Goal: Information Seeking & Learning: Learn about a topic

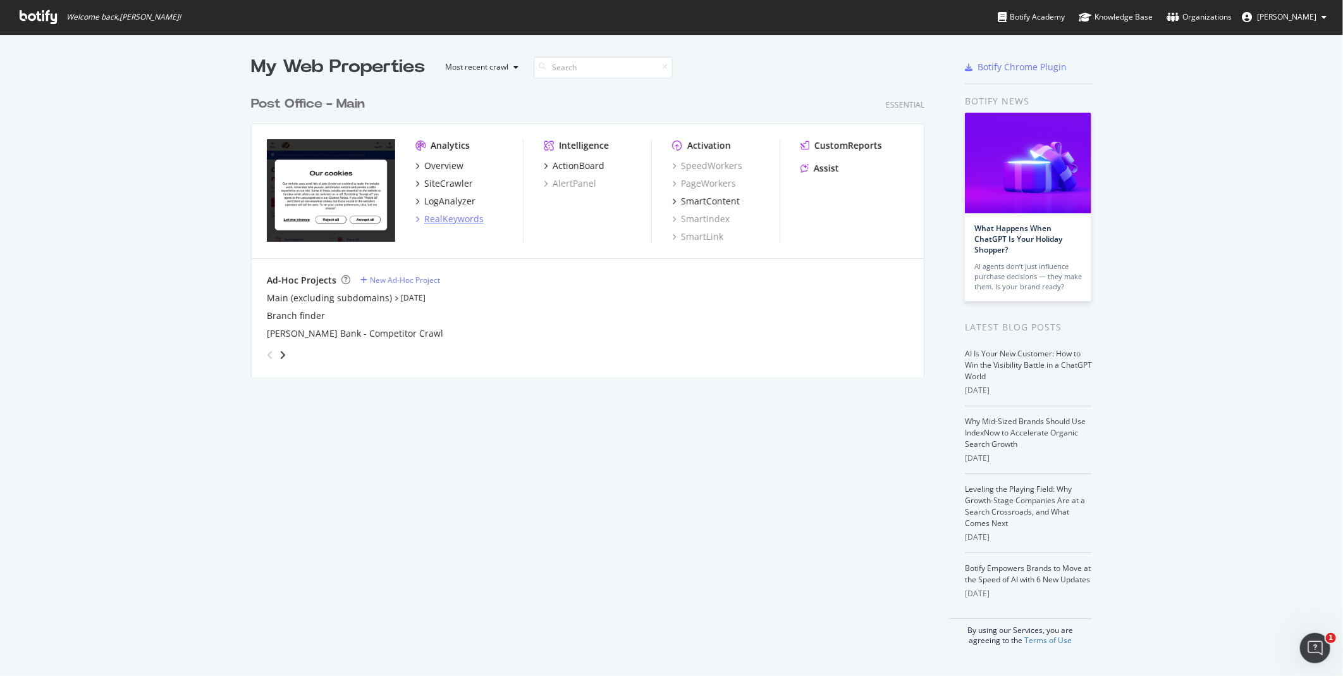
click at [447, 223] on div "RealKeywords" at bounding box center [453, 219] width 59 height 13
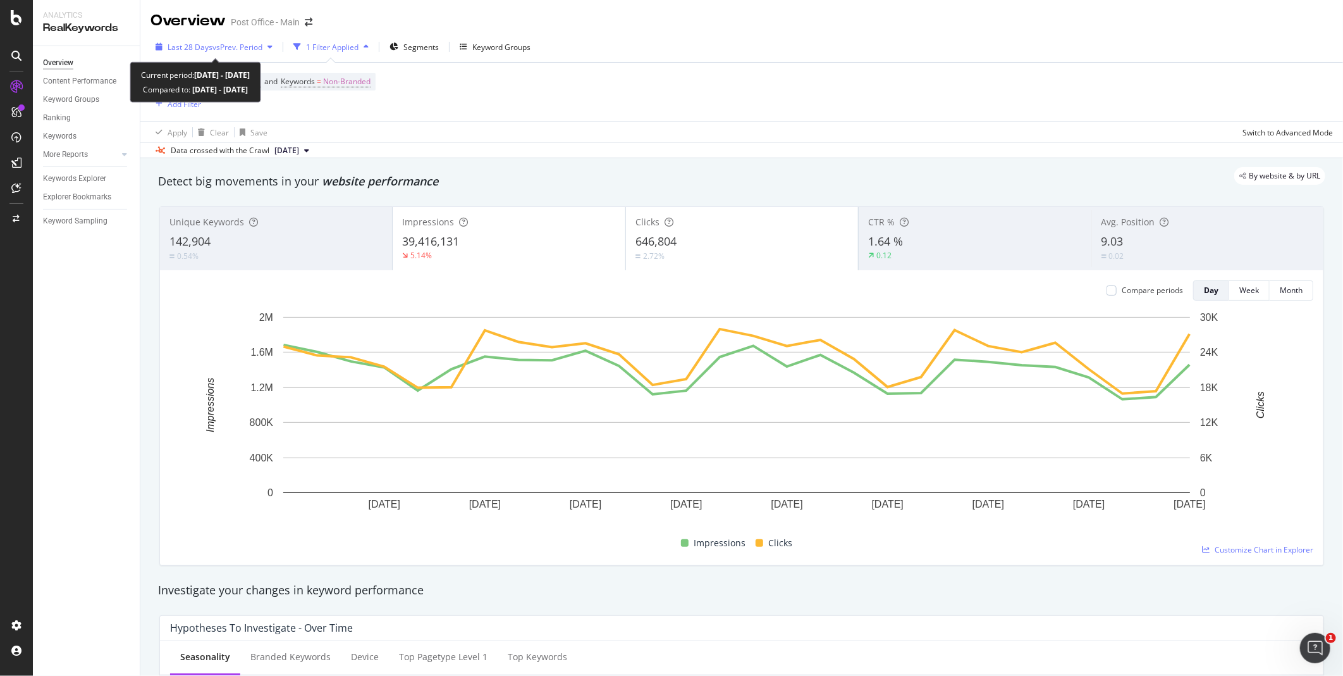
click at [262, 43] on span "vs Prev. Period" at bounding box center [238, 47] width 50 height 11
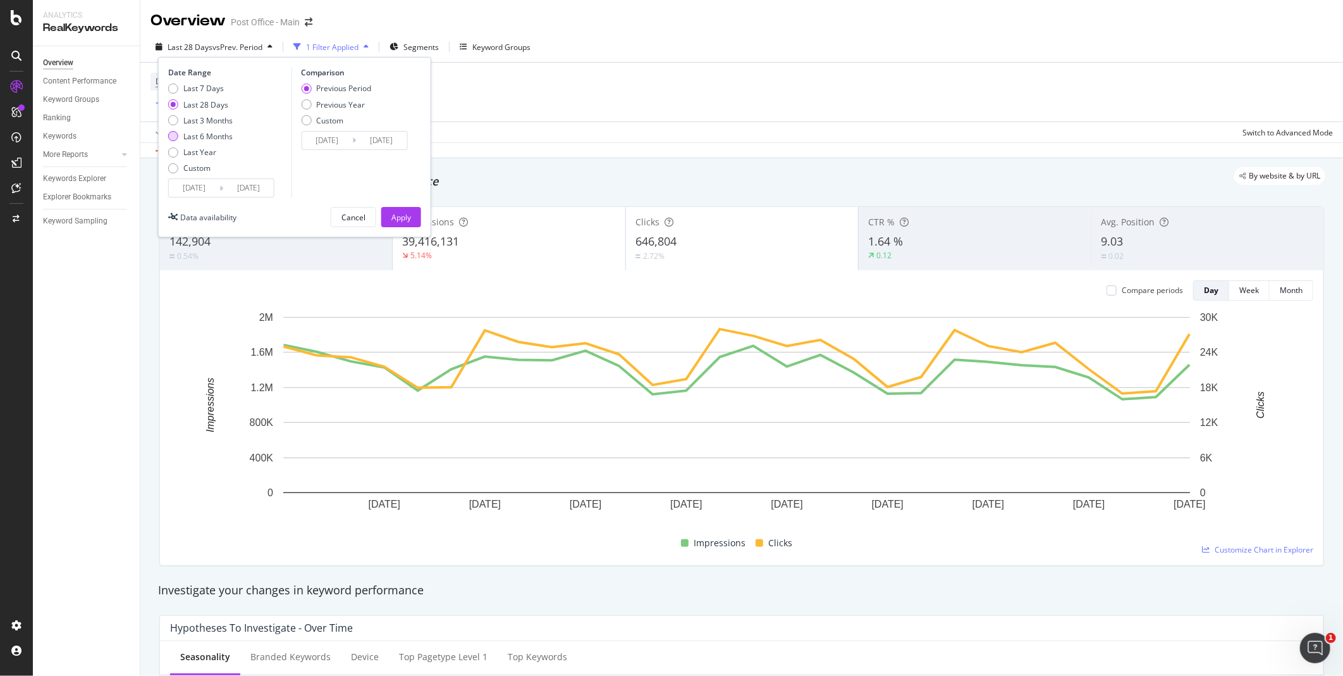
click at [211, 135] on div "Last 6 Months" at bounding box center [207, 136] width 49 height 11
type input "[DATE]"
click at [412, 219] on button "Apply" at bounding box center [401, 217] width 40 height 20
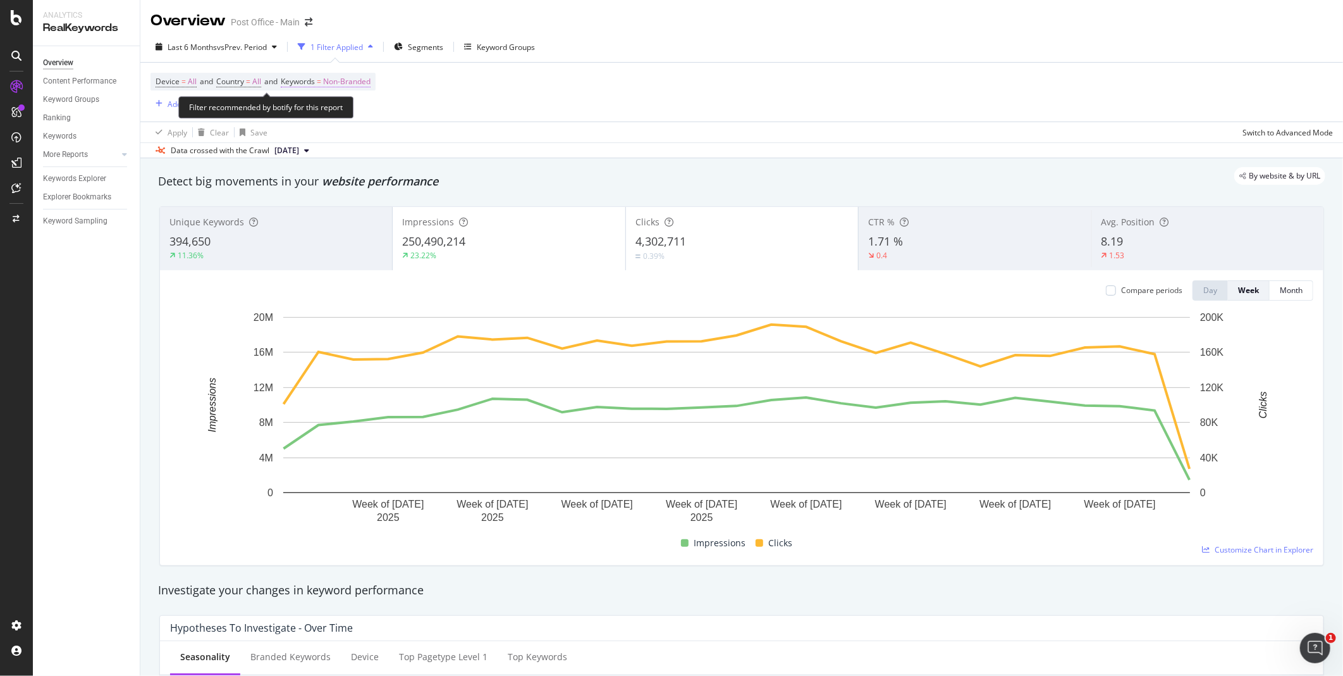
click at [365, 83] on span "Non-Branded" at bounding box center [346, 82] width 47 height 18
click at [331, 109] on span "Non-Branded" at bounding box center [326, 111] width 53 height 11
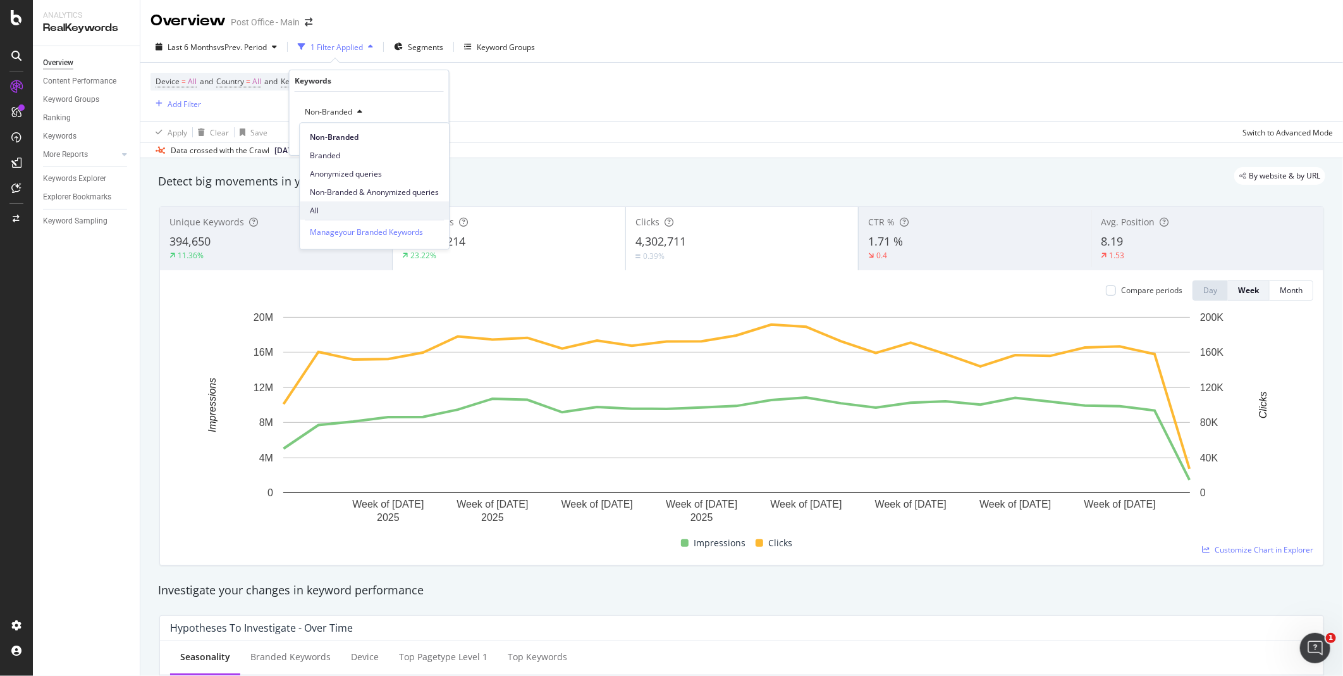
click at [331, 201] on div "All" at bounding box center [374, 210] width 149 height 18
click at [428, 139] on div "Apply" at bounding box center [429, 138] width 20 height 11
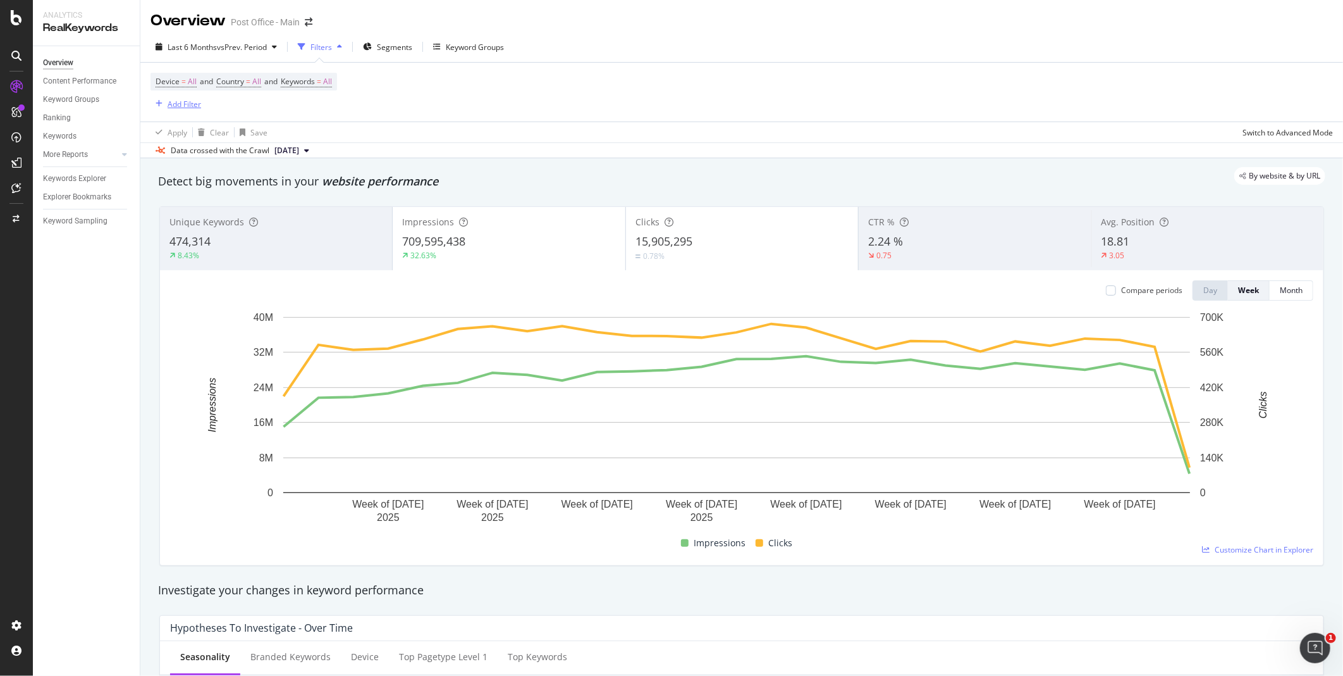
click at [186, 104] on div "Add Filter" at bounding box center [185, 104] width 34 height 11
